Goal: Information Seeking & Learning: Check status

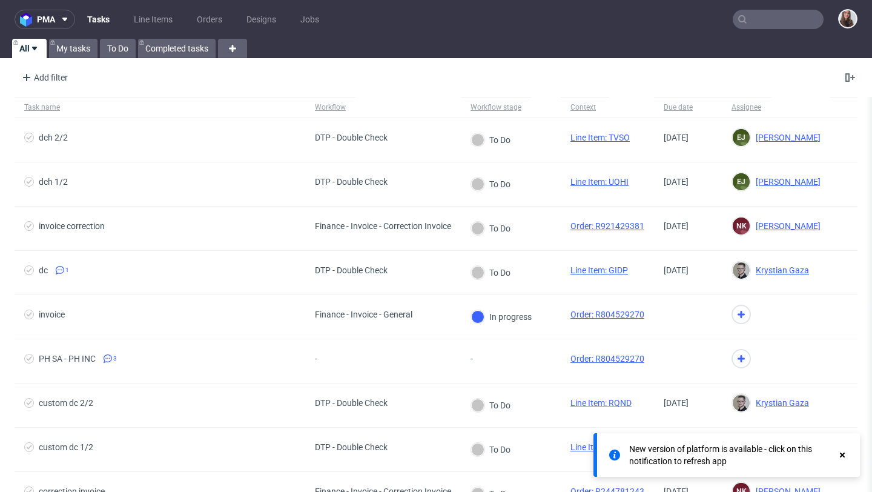
click at [753, 18] on input "text" at bounding box center [778, 19] width 91 height 19
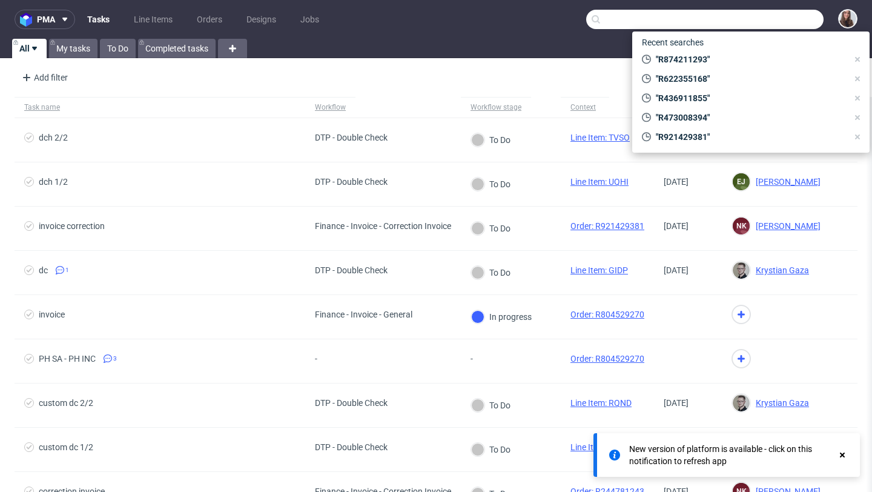
paste input "Due Payment R423937413"
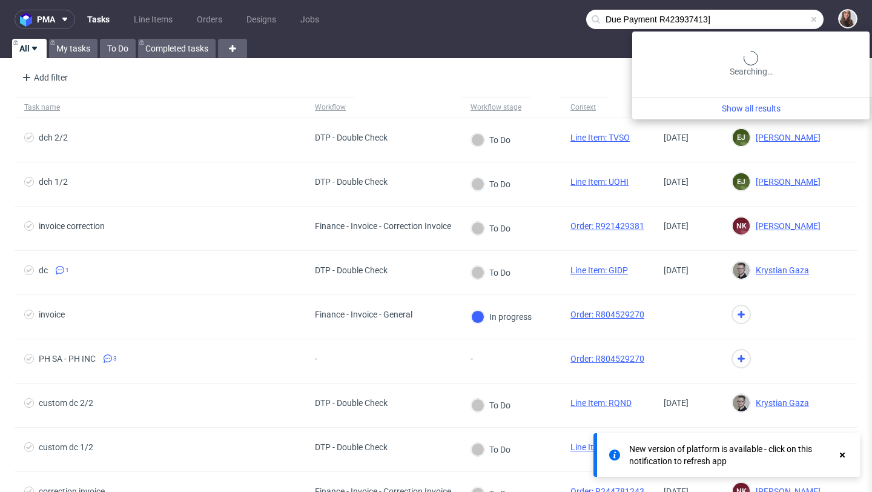
type input "Due Payment R423937413"
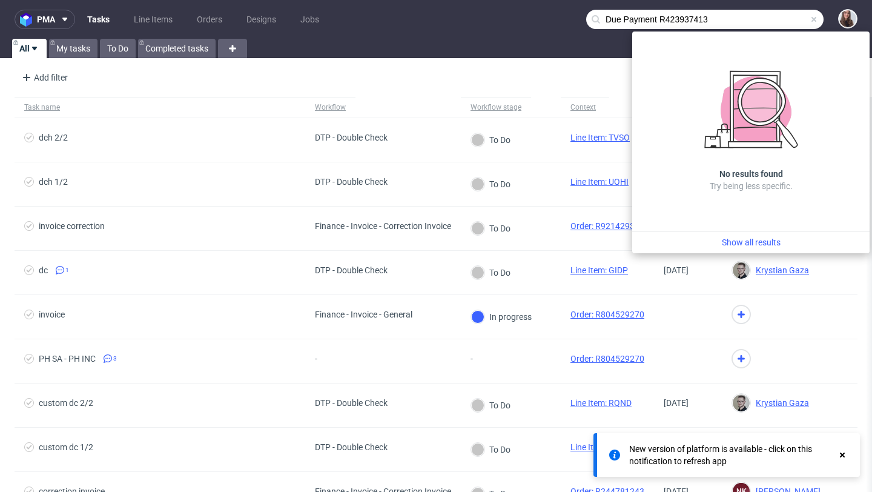
drag, startPoint x: 649, startPoint y: 18, endPoint x: 546, endPoint y: 29, distance: 103.5
click at [546, 29] on nav "pma Tasks Line Items Orders Designs Jobs Due Payment R423937413" at bounding box center [436, 19] width 872 height 39
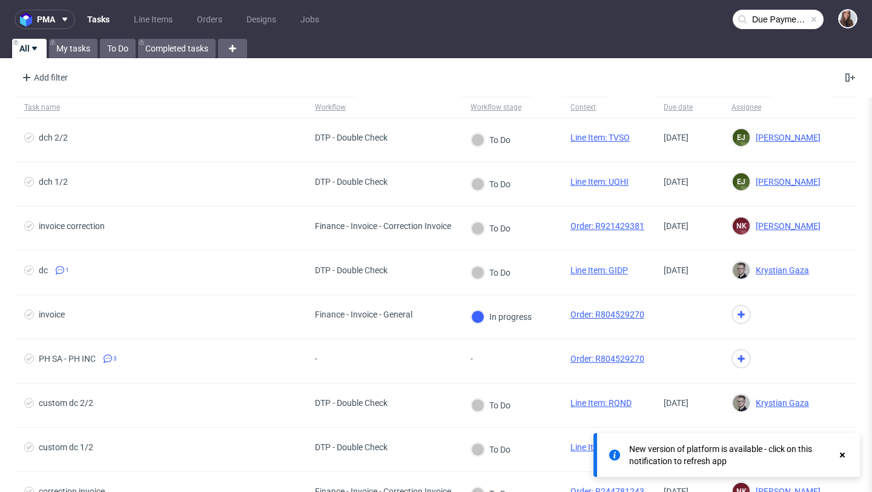
click at [766, 20] on input "Due Payment R423937413" at bounding box center [778, 19] width 91 height 19
click at [758, 16] on input "Due Payment R423937413" at bounding box center [778, 19] width 91 height 19
type input "P"
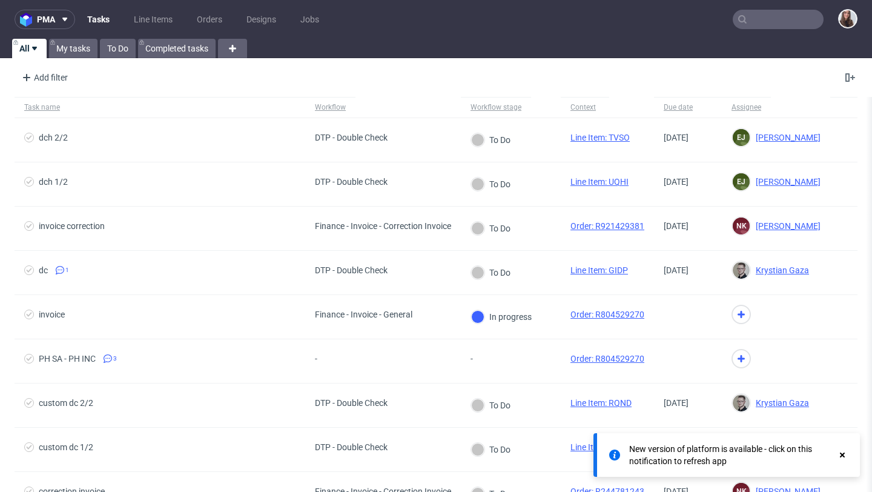
paste input "Due Payment R423937413"
click at [752, 19] on input "Due Payment R423937413" at bounding box center [778, 19] width 91 height 19
drag, startPoint x: 753, startPoint y: 19, endPoint x: 701, endPoint y: 19, distance: 52.1
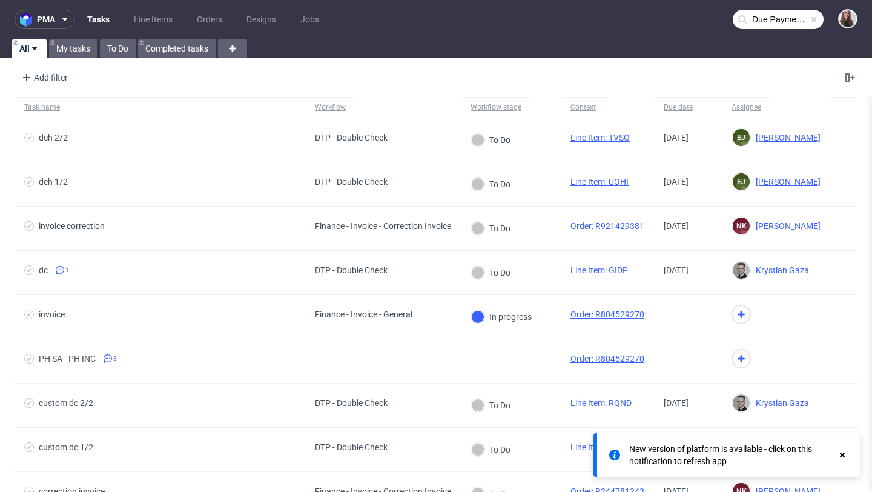
click at [701, 19] on nav "pma Tasks Line Items Orders Designs Jobs Due Payment R423937413" at bounding box center [436, 19] width 872 height 39
type input "R423937413"
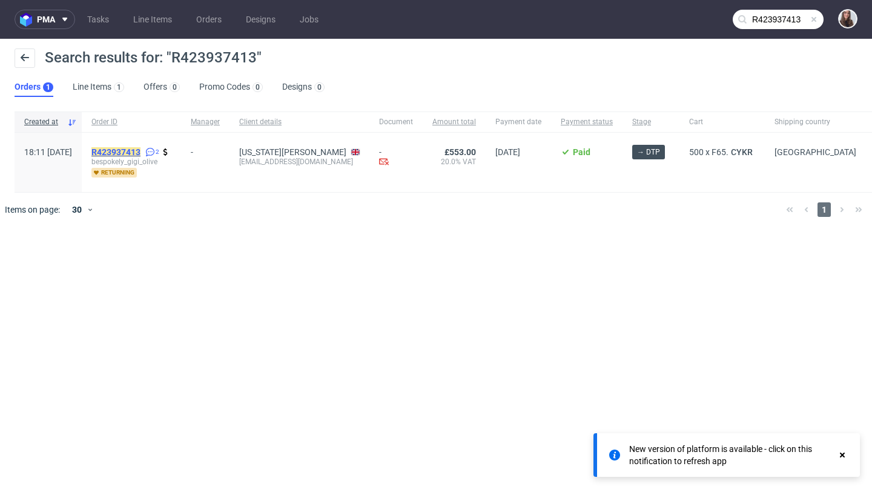
click at [141, 150] on mark "R423937413" at bounding box center [115, 152] width 49 height 10
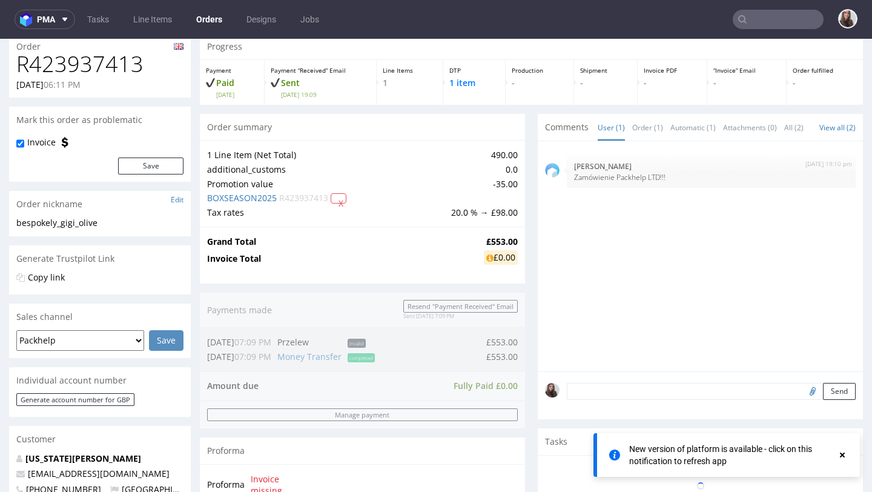
scroll to position [50, 0]
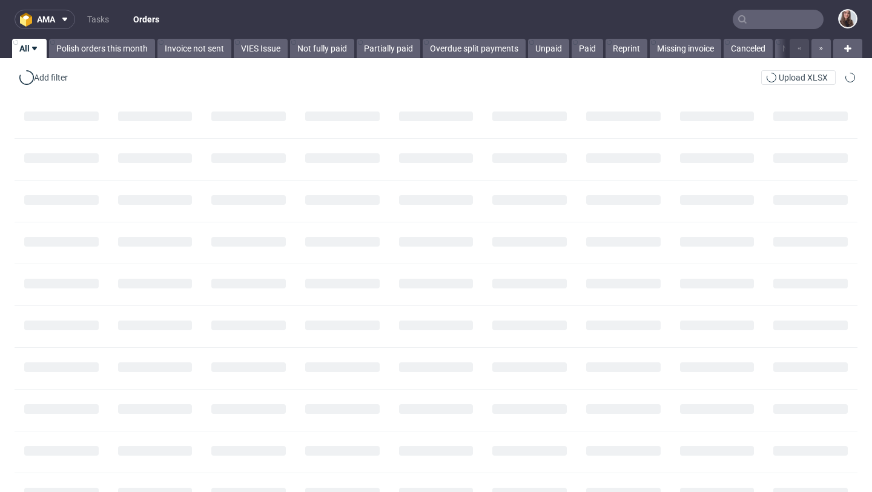
click at [758, 13] on input "text" at bounding box center [778, 19] width 91 height 19
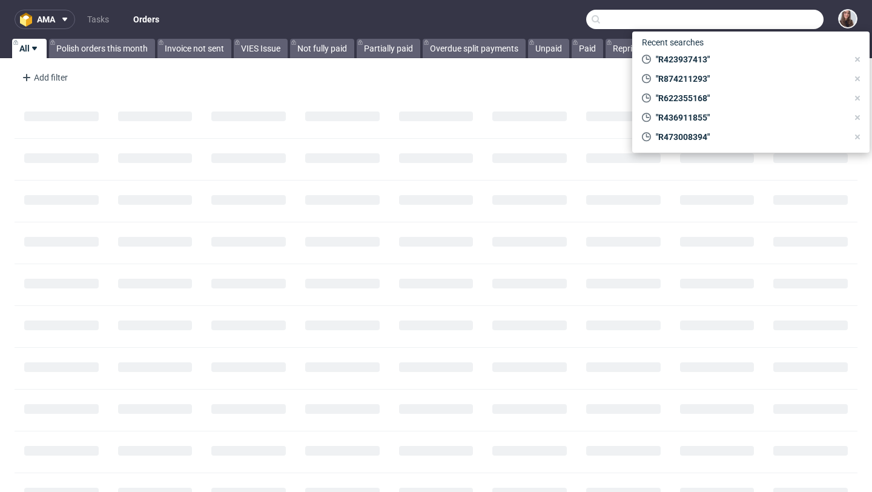
paste input "R874211293"
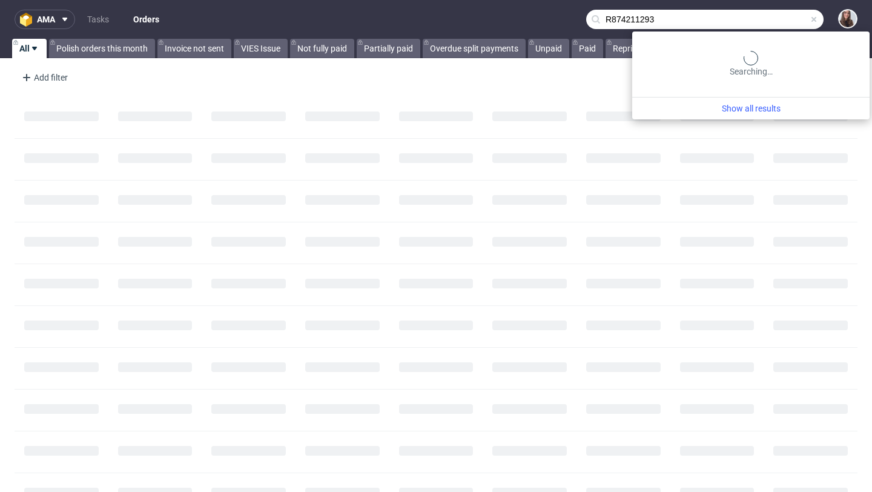
type input "R874211293"
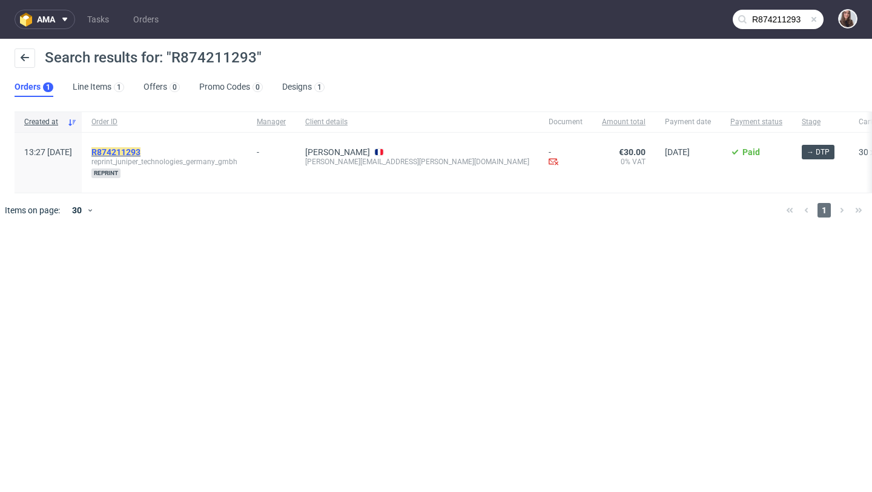
click at [141, 149] on mark "R874211293" at bounding box center [115, 152] width 49 height 10
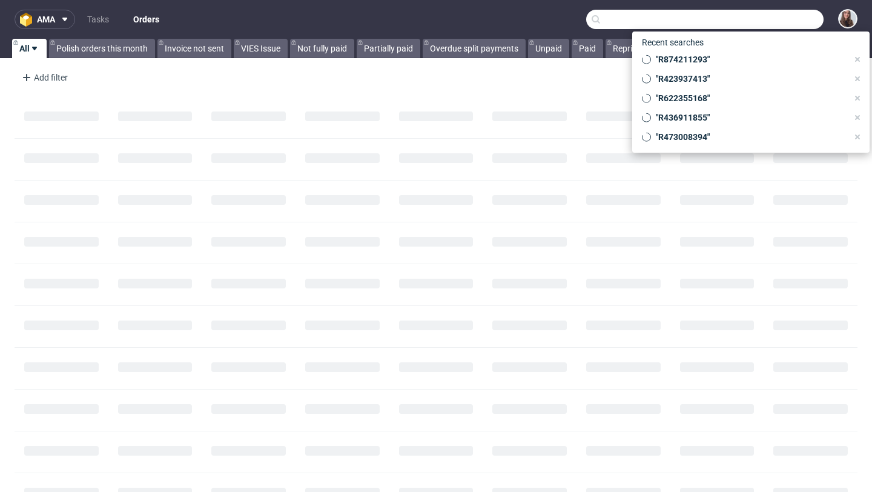
click at [747, 24] on input "text" at bounding box center [704, 19] width 237 height 19
paste input "R874211293"
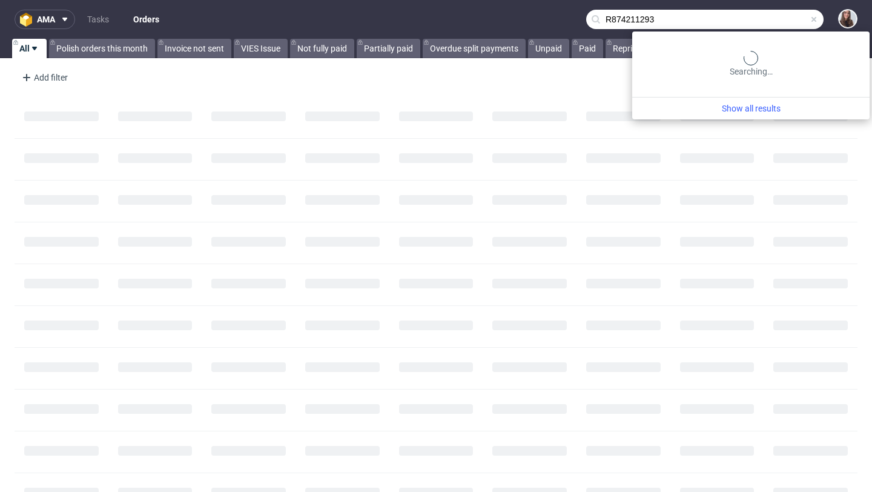
type input "R874211293"
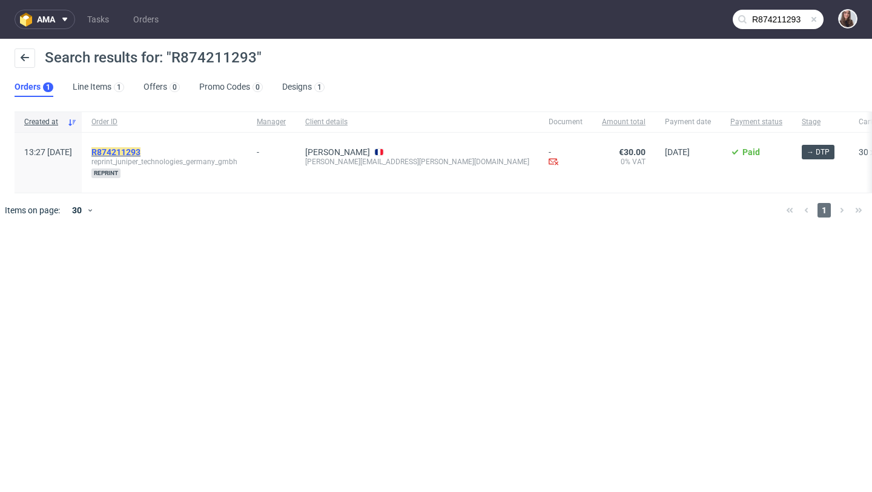
click at [141, 156] on mark "R874211293" at bounding box center [115, 152] width 49 height 10
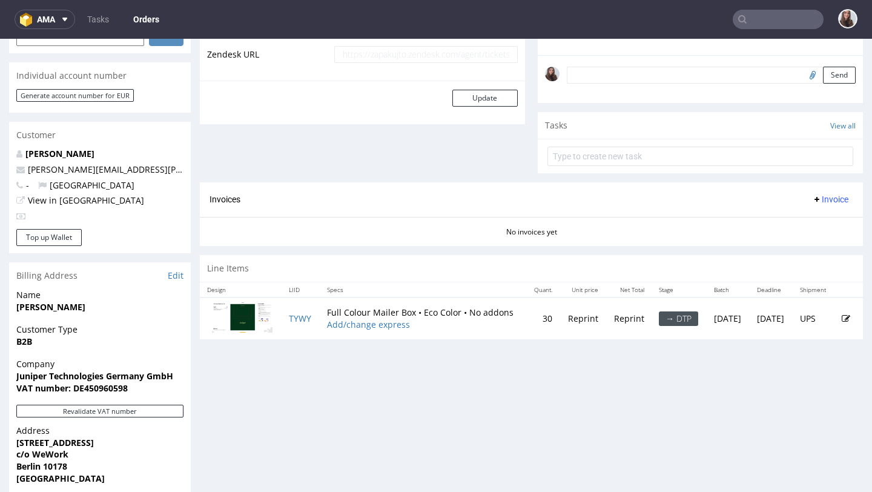
scroll to position [395, 0]
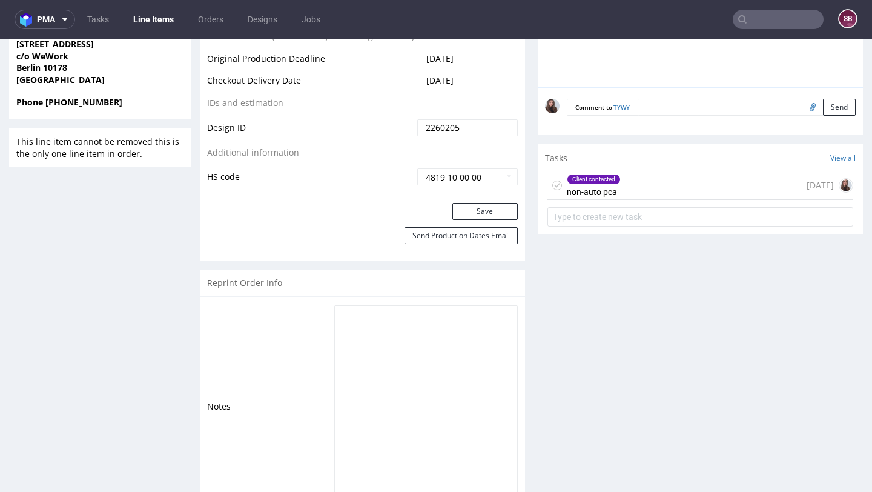
scroll to position [650, 0]
click at [620, 187] on div "Client contacted non-auto pca 1 day ago" at bounding box center [701, 184] width 306 height 28
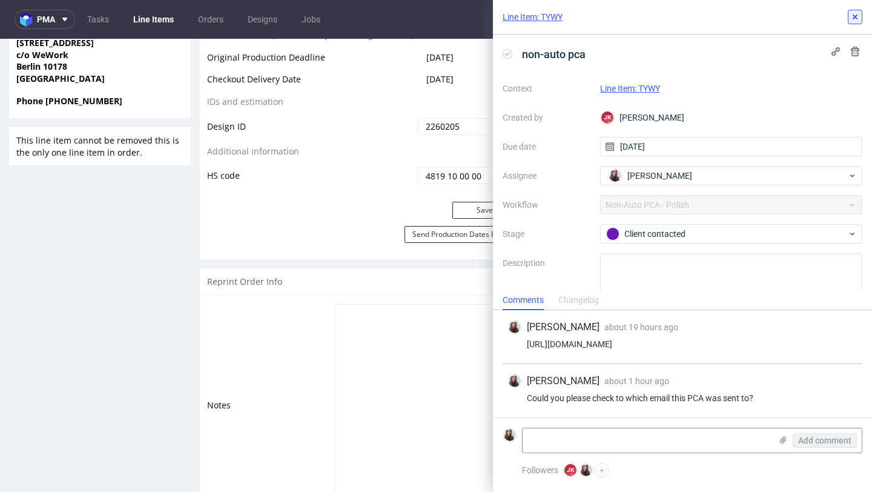
click at [851, 15] on icon at bounding box center [855, 17] width 10 height 10
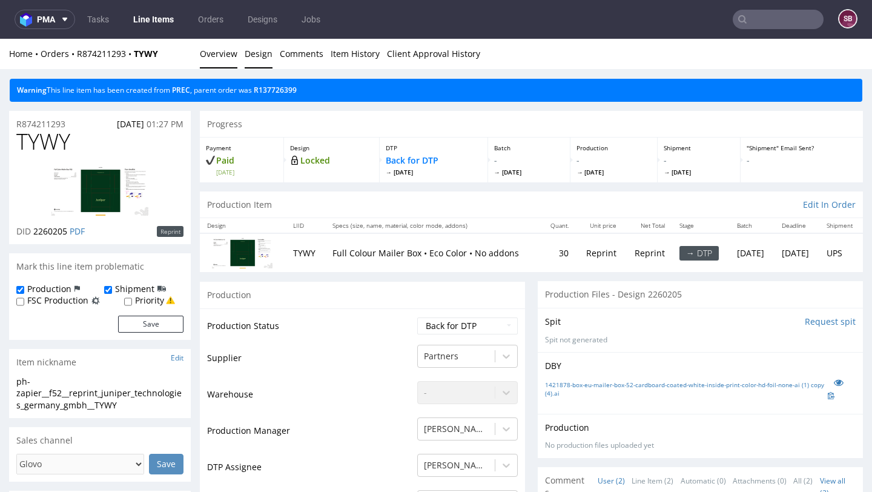
click at [259, 55] on link "Design" at bounding box center [259, 54] width 28 height 30
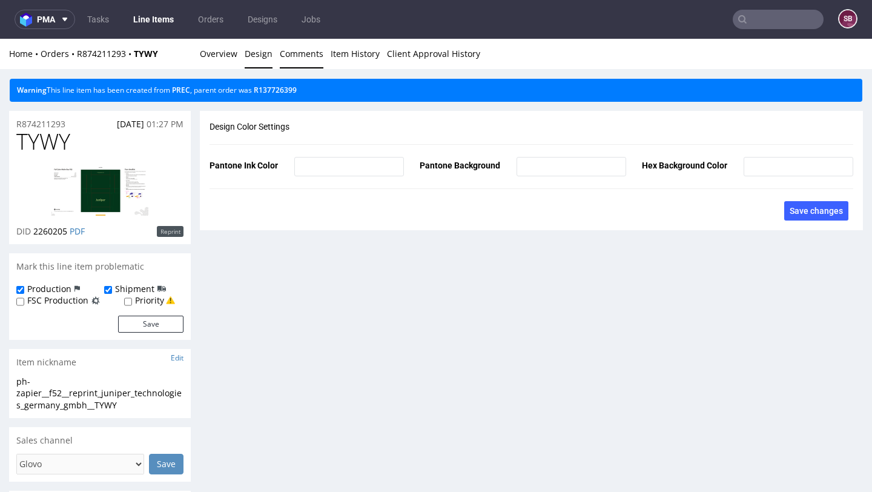
click at [293, 53] on link "Comments" at bounding box center [302, 54] width 44 height 30
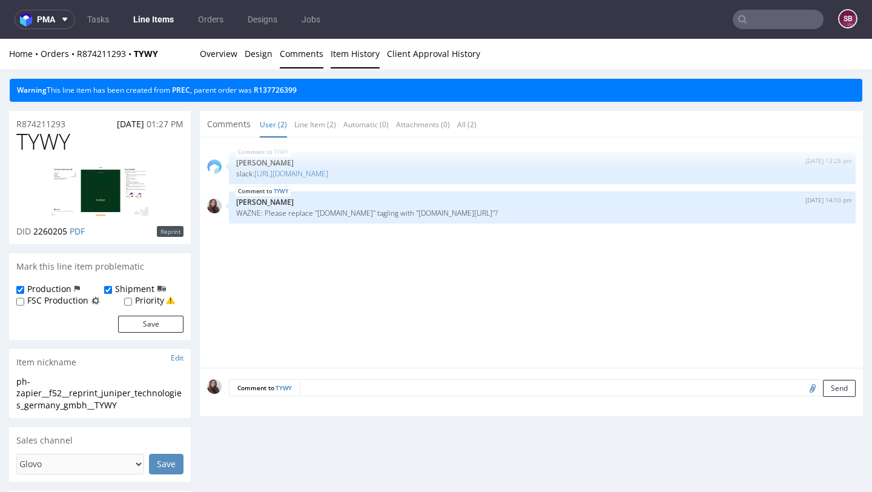
click at [361, 55] on link "Item History" at bounding box center [355, 54] width 49 height 30
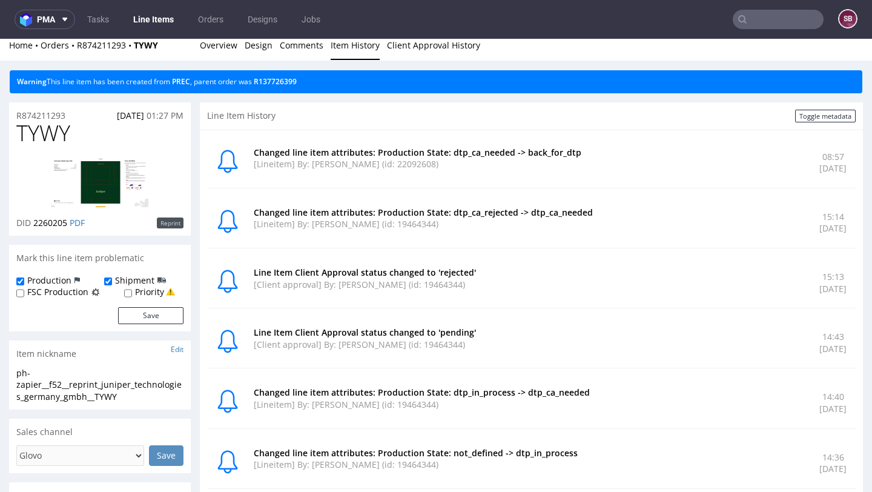
scroll to position [9, 0]
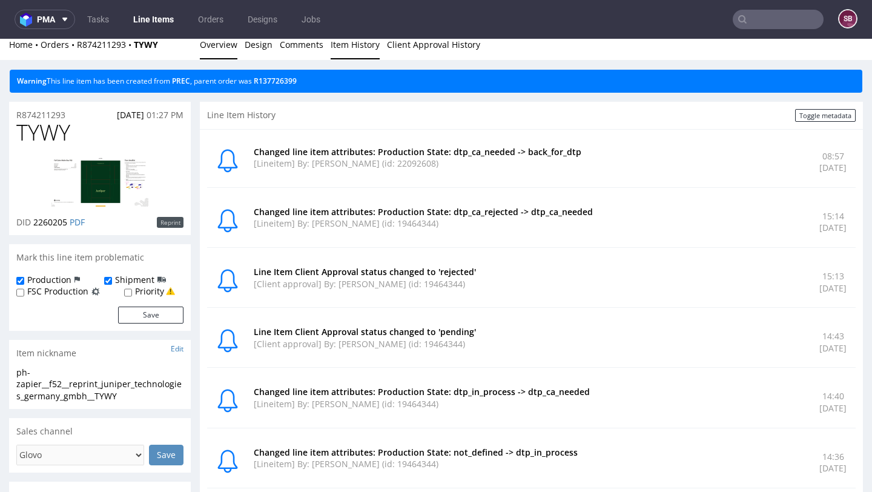
click at [220, 47] on link "Overview" at bounding box center [219, 45] width 38 height 30
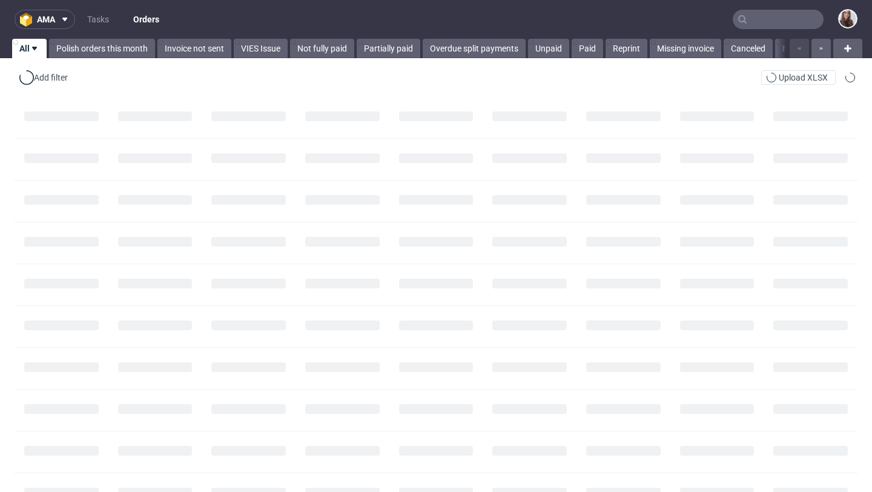
click at [763, 14] on input "text" at bounding box center [778, 19] width 91 height 19
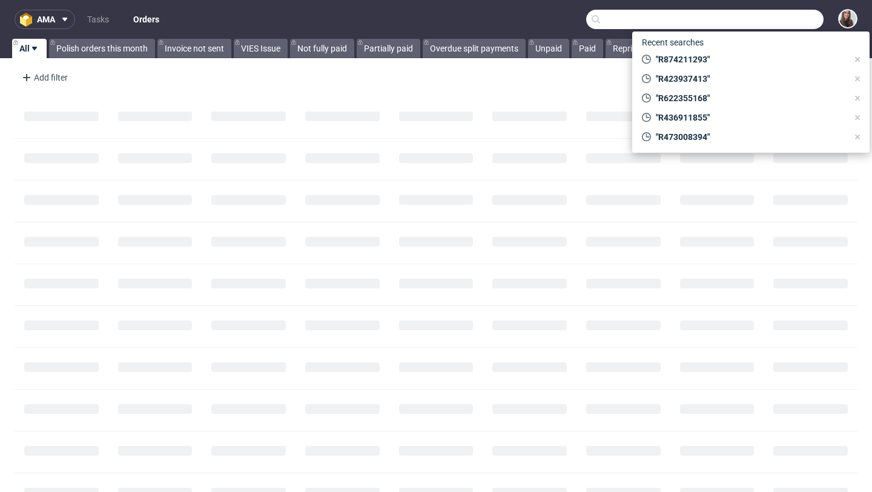
paste input "R622355168"
type input "R622355168"
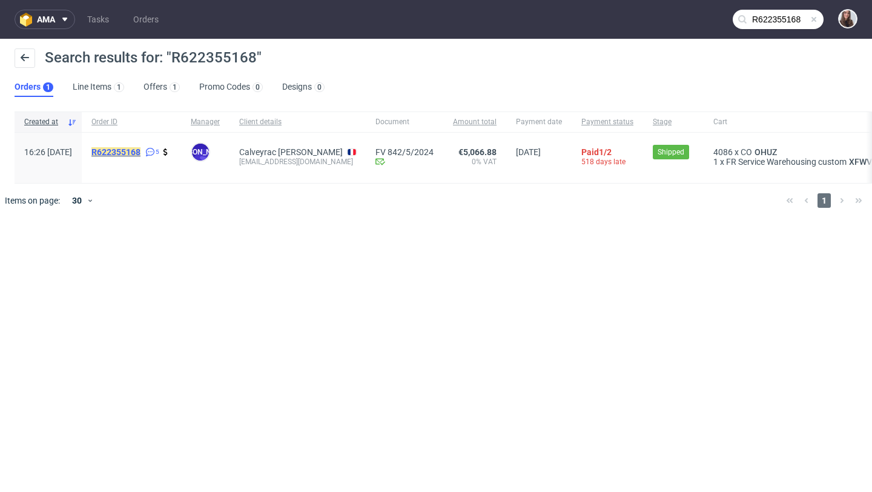
click at [141, 150] on mark "R622355168" at bounding box center [115, 152] width 49 height 10
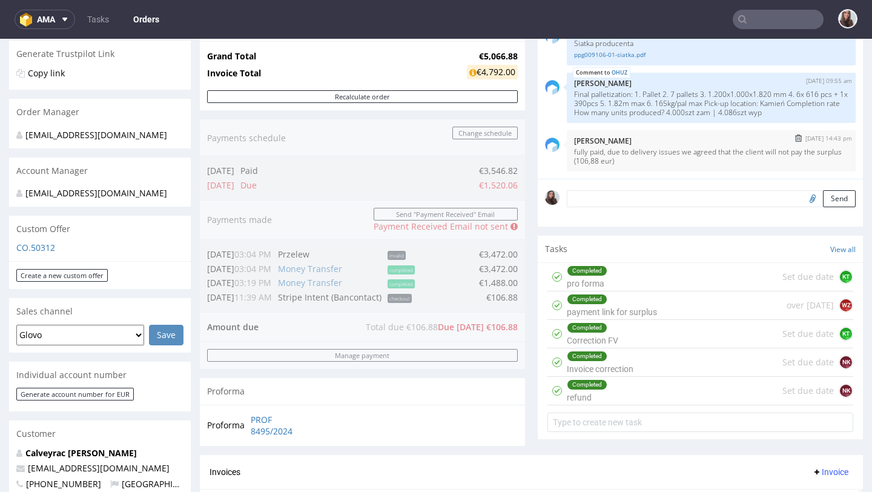
scroll to position [262, 0]
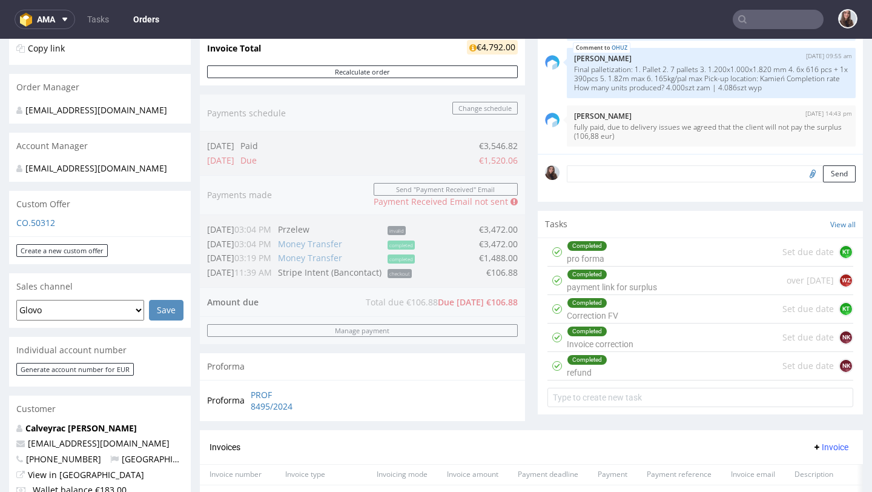
click at [613, 380] on div "Completed refund Set due date NK" at bounding box center [701, 366] width 306 height 28
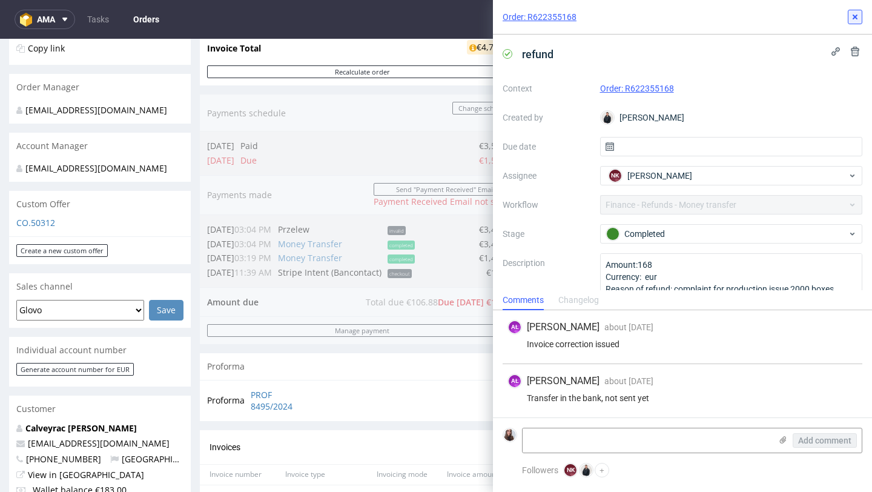
click at [858, 18] on icon at bounding box center [855, 17] width 10 height 10
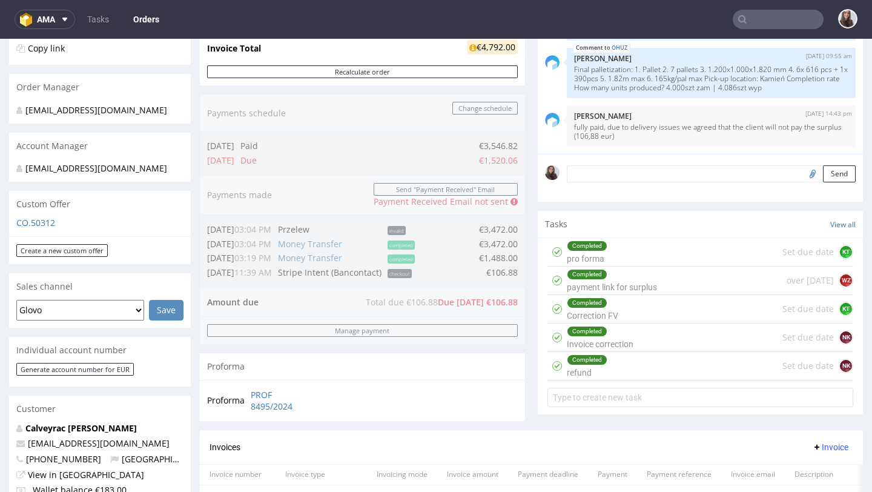
click at [628, 336] on div "Completed" at bounding box center [599, 331] width 65 height 10
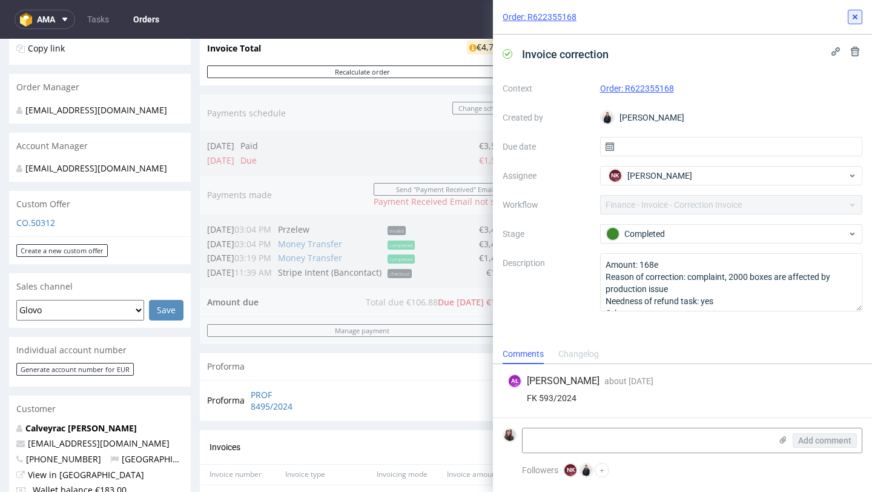
click at [854, 16] on use at bounding box center [855, 17] width 5 height 5
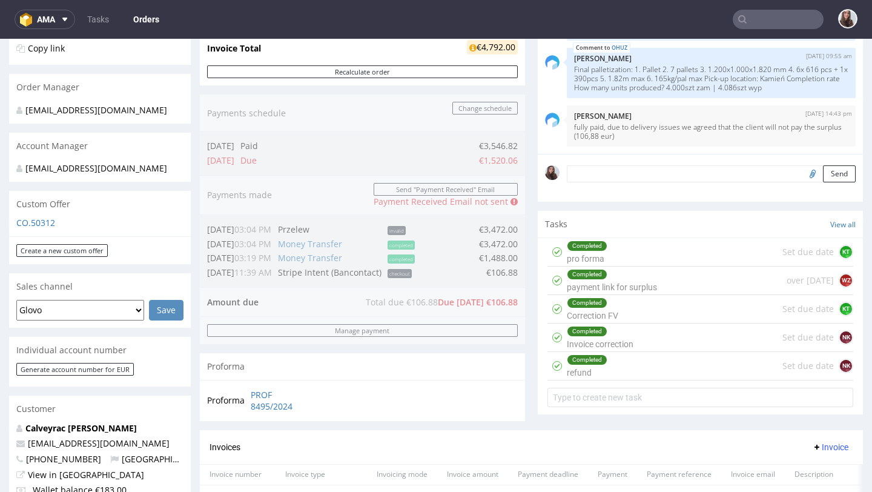
click at [630, 323] on div "Completed Correction FV Set due date KT" at bounding box center [701, 309] width 306 height 28
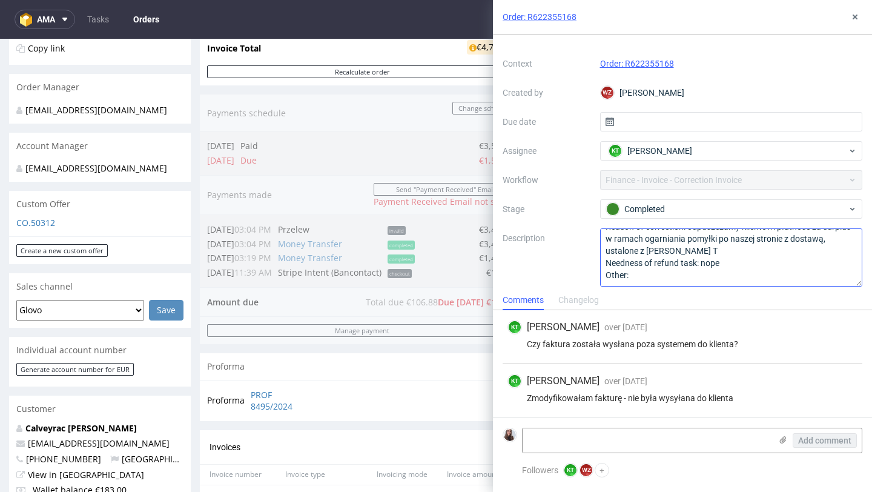
scroll to position [31, 0]
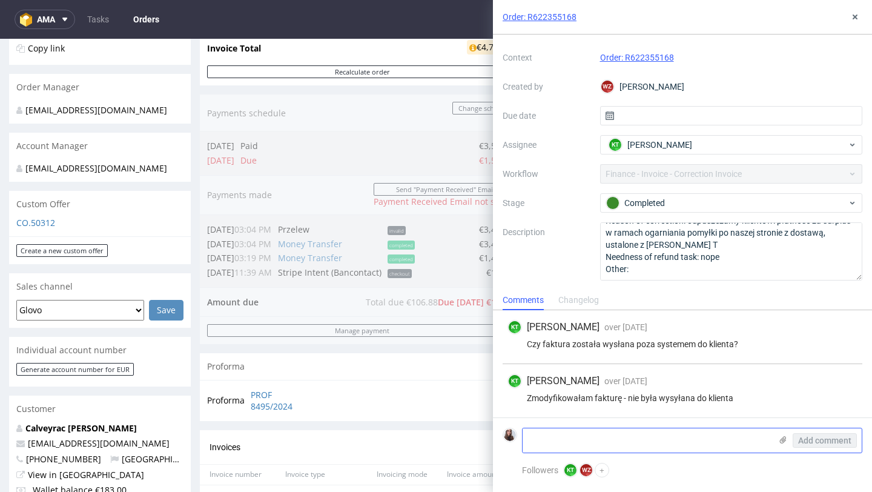
click at [604, 441] on textarea at bounding box center [647, 440] width 248 height 24
click at [850, 15] on icon at bounding box center [855, 17] width 10 height 10
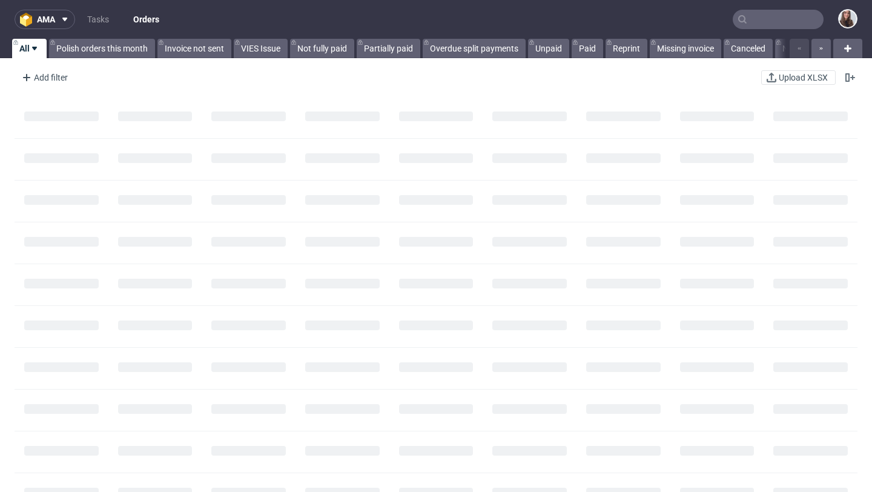
click at [776, 19] on input "text" at bounding box center [778, 19] width 91 height 19
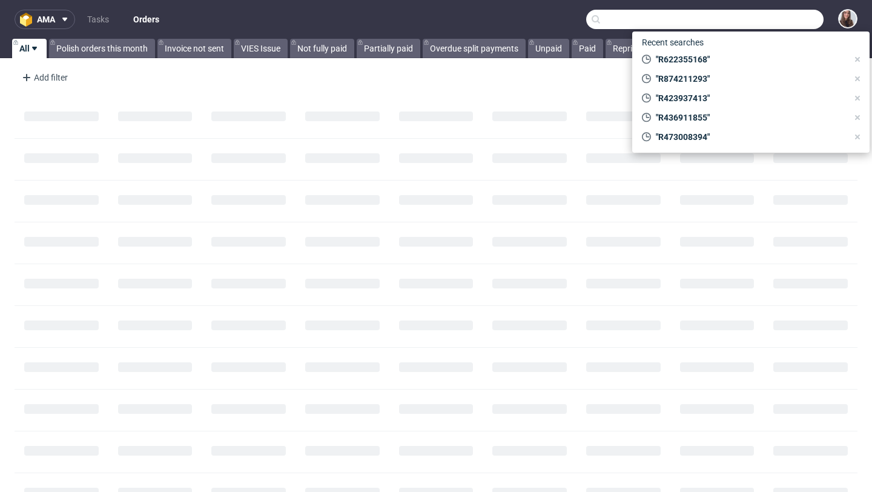
paste input "R951367644"
type input "R951367644"
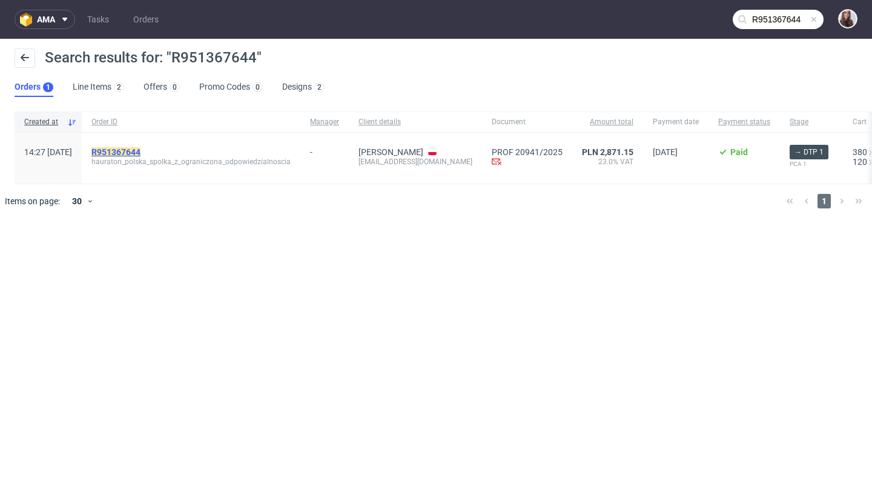
click at [141, 150] on mark "R951367644" at bounding box center [115, 152] width 49 height 10
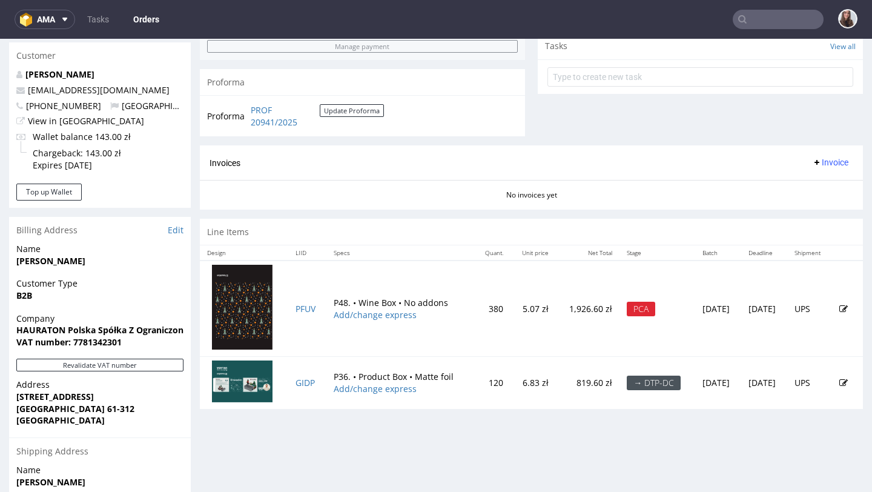
scroll to position [445, 0]
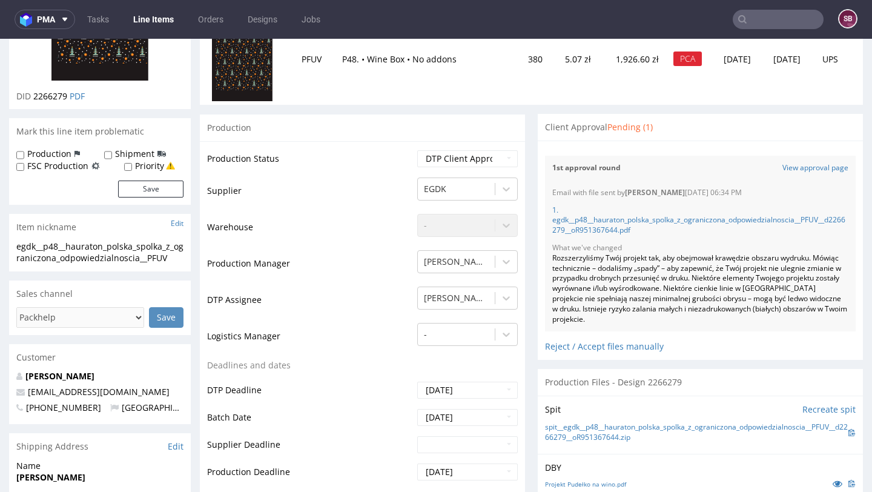
scroll to position [185, 0]
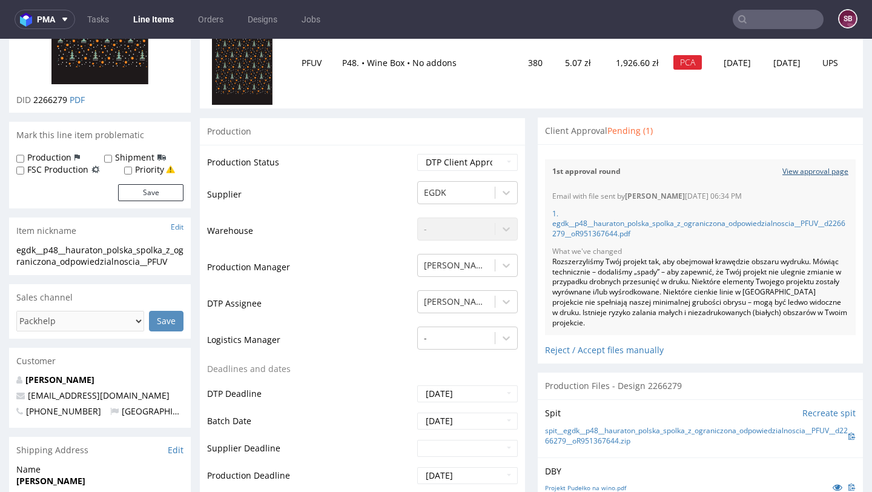
click at [817, 168] on link "View approval page" at bounding box center [816, 172] width 66 height 10
